Goal: Task Accomplishment & Management: Manage account settings

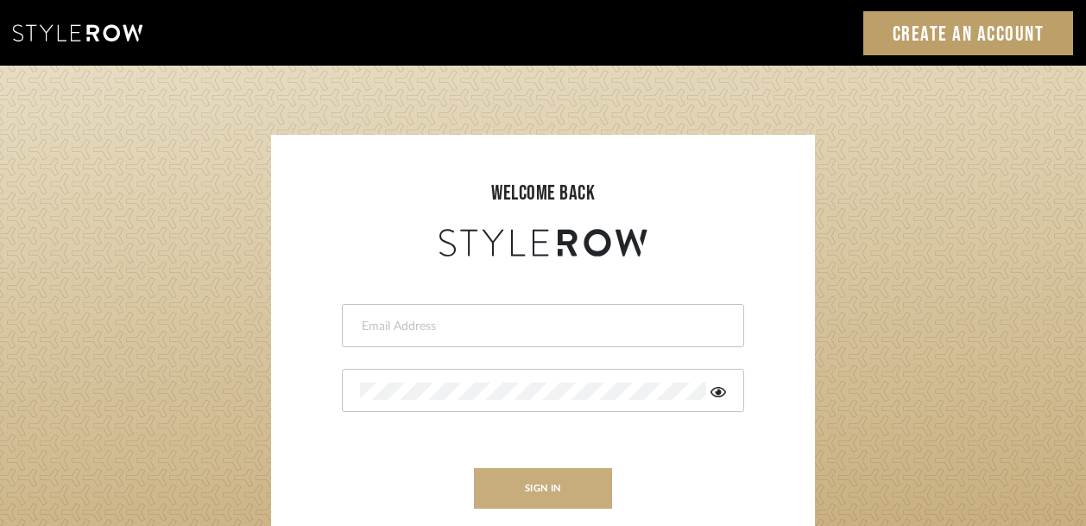
type input "[EMAIL_ADDRESS][DOMAIN_NAME]"
click at [528, 492] on button "sign in" at bounding box center [543, 488] width 138 height 41
